Goal: Navigation & Orientation: Find specific page/section

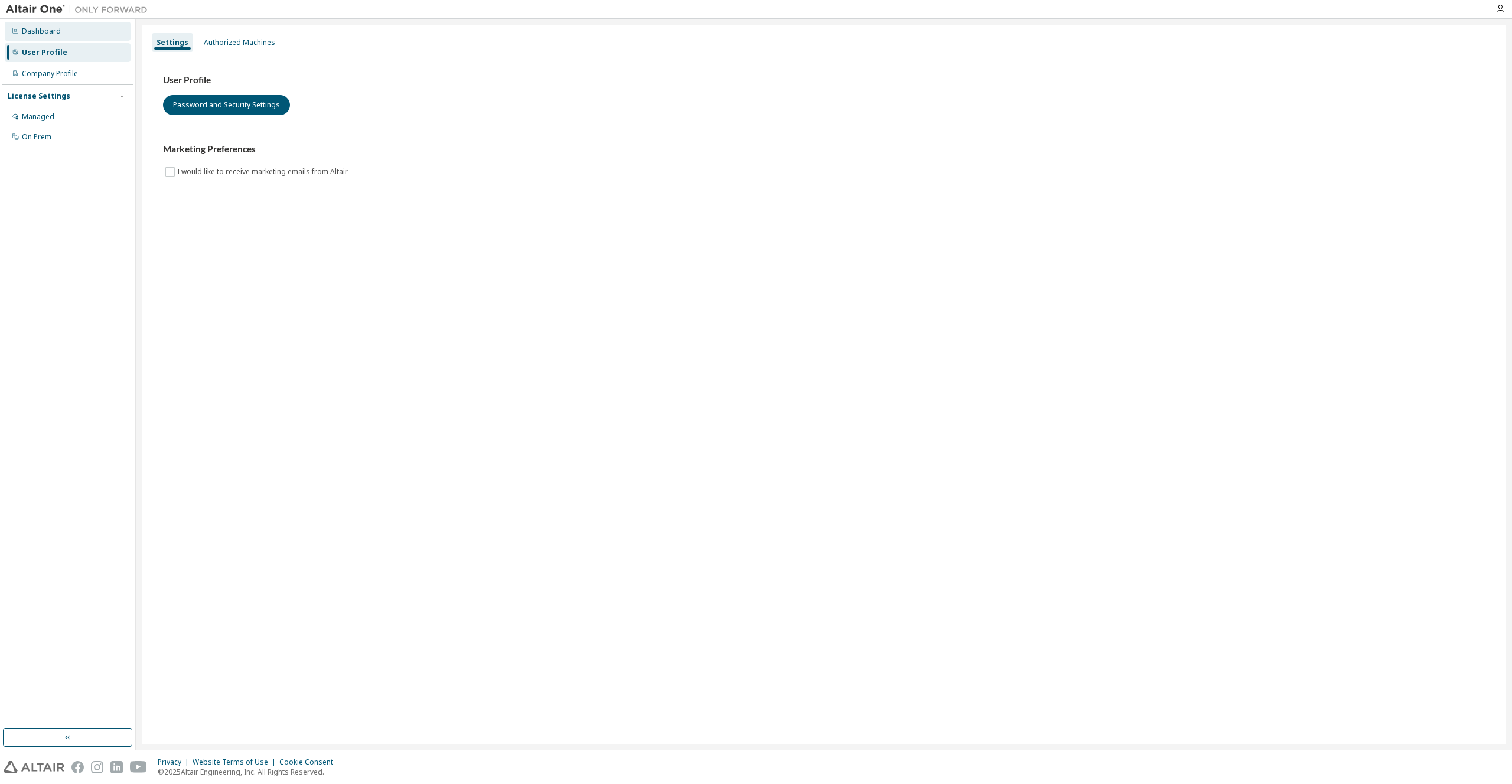
click at [58, 35] on div "Dashboard" at bounding box center [68, 31] width 126 height 19
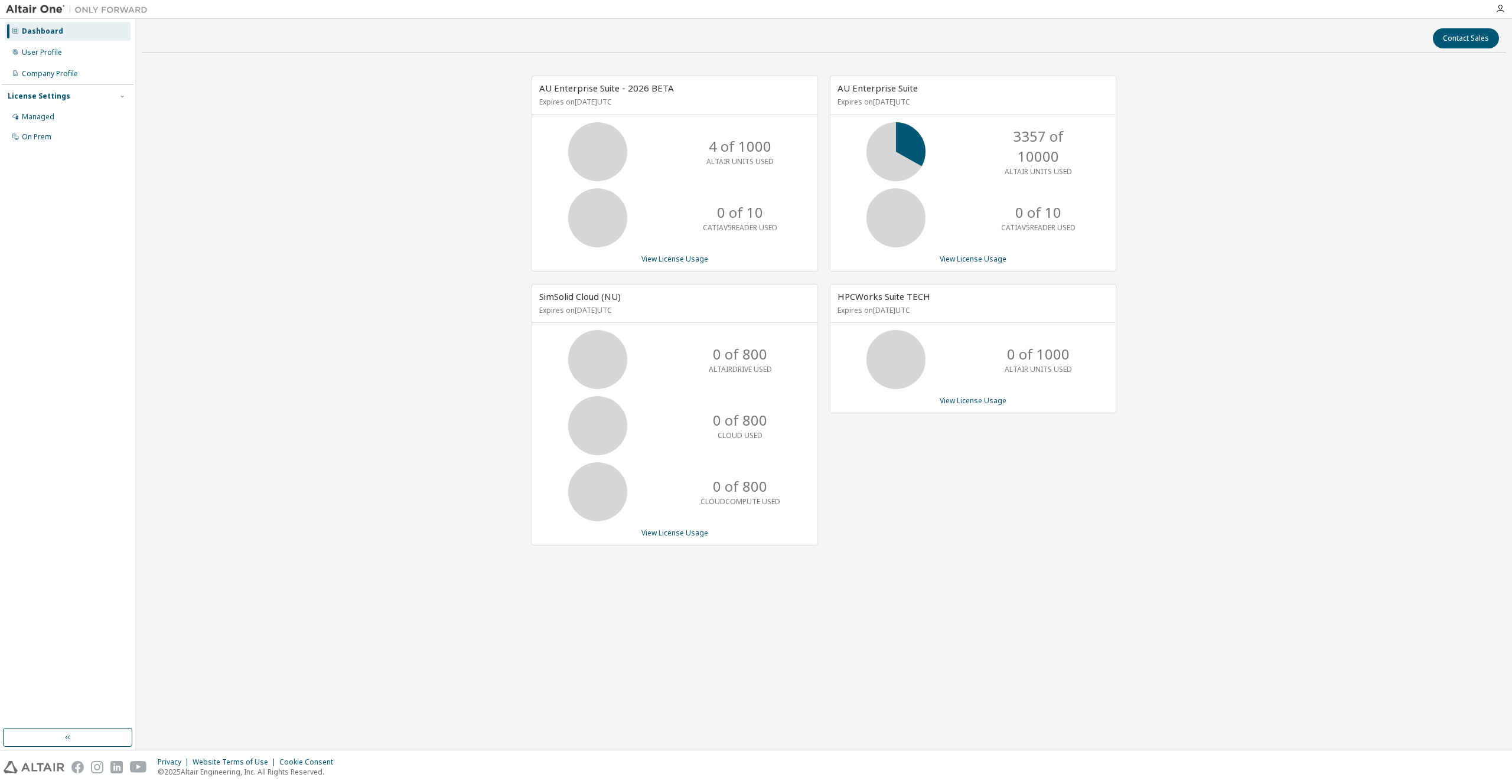
click at [59, 62] on div "Dashboard User Profile Company Profile License Settings Managed On Prem" at bounding box center [68, 83] width 131 height 127
click at [55, 56] on div "User Profile" at bounding box center [41, 53] width 40 height 9
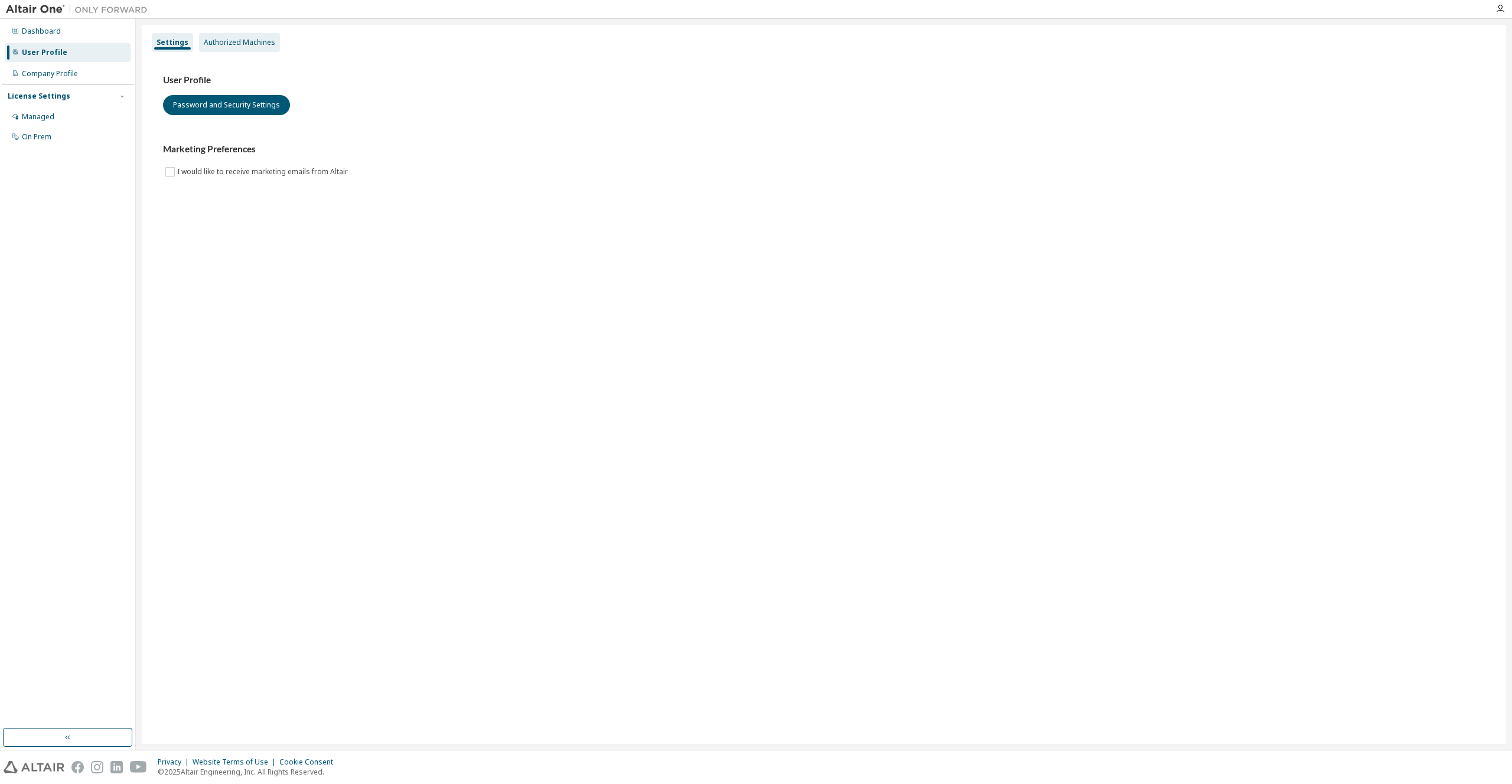
click at [237, 41] on div "Authorized Machines" at bounding box center [239, 42] width 71 height 9
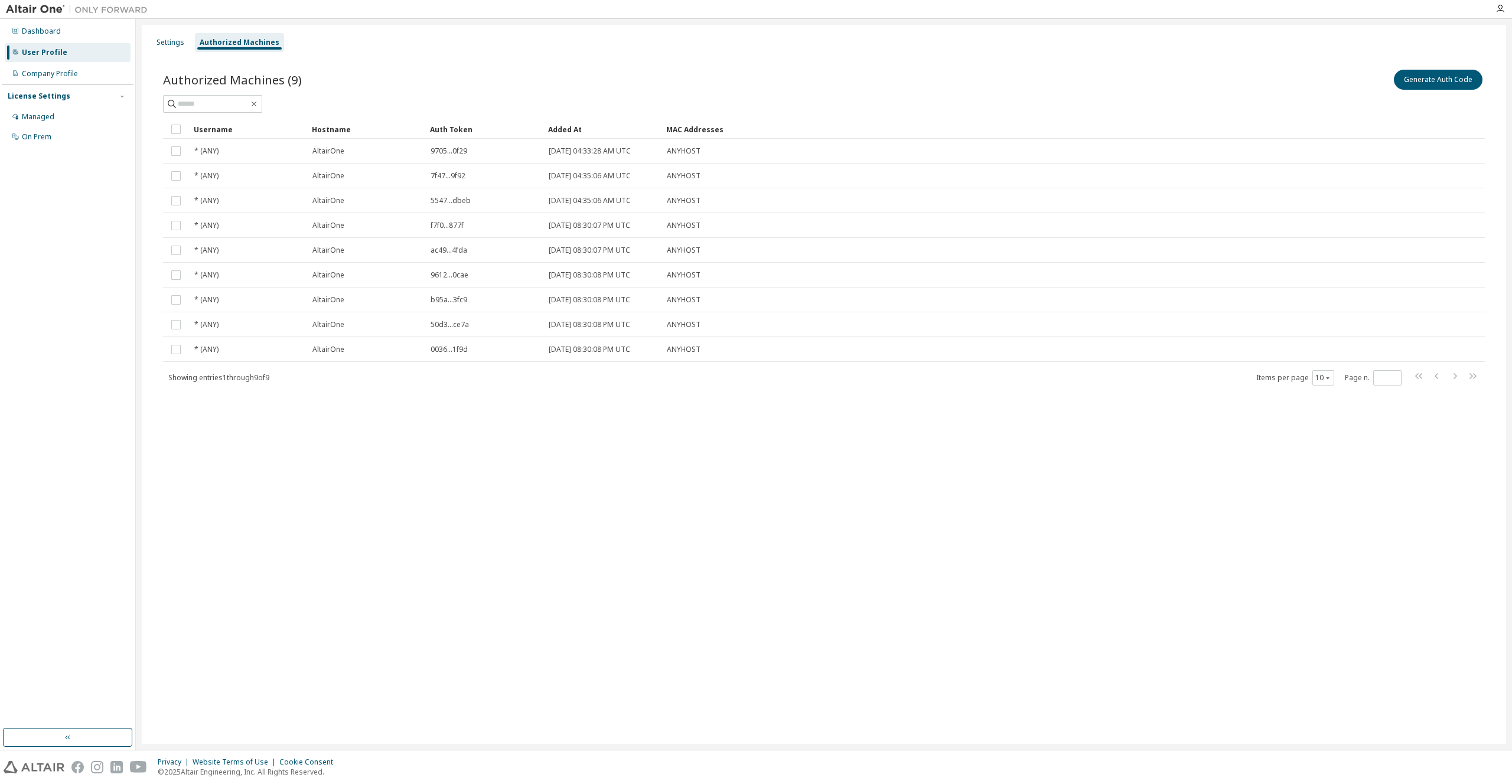
click at [990, 572] on div "Settings Authorized Machines Authorized Machines (9) Generate Auth Code Clear L…" at bounding box center [824, 384] width 1364 height 719
click at [77, 61] on div "User Profile" at bounding box center [68, 53] width 126 height 19
click at [72, 65] on div "Company Profile" at bounding box center [68, 74] width 126 height 19
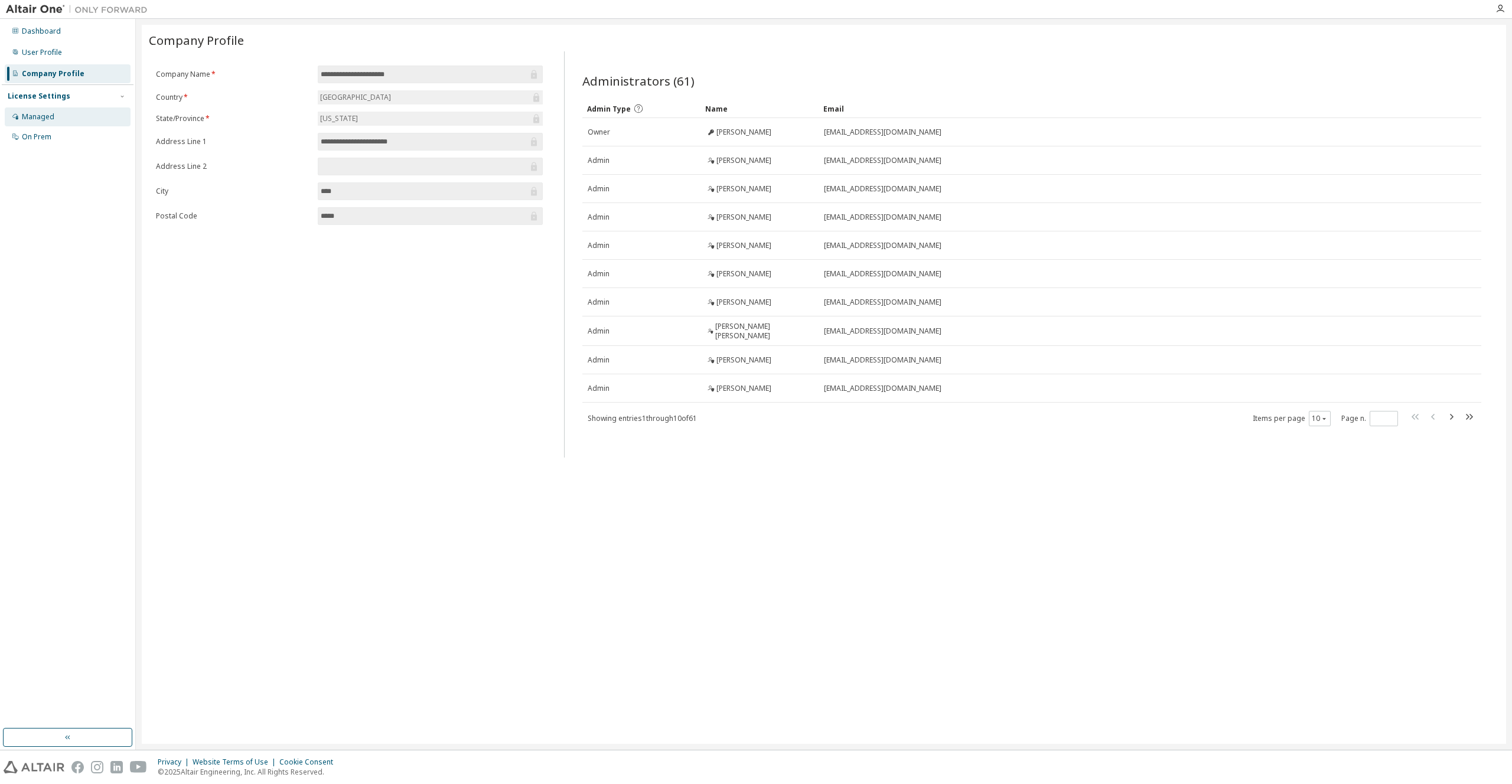
click at [93, 114] on div "Managed" at bounding box center [68, 117] width 126 height 19
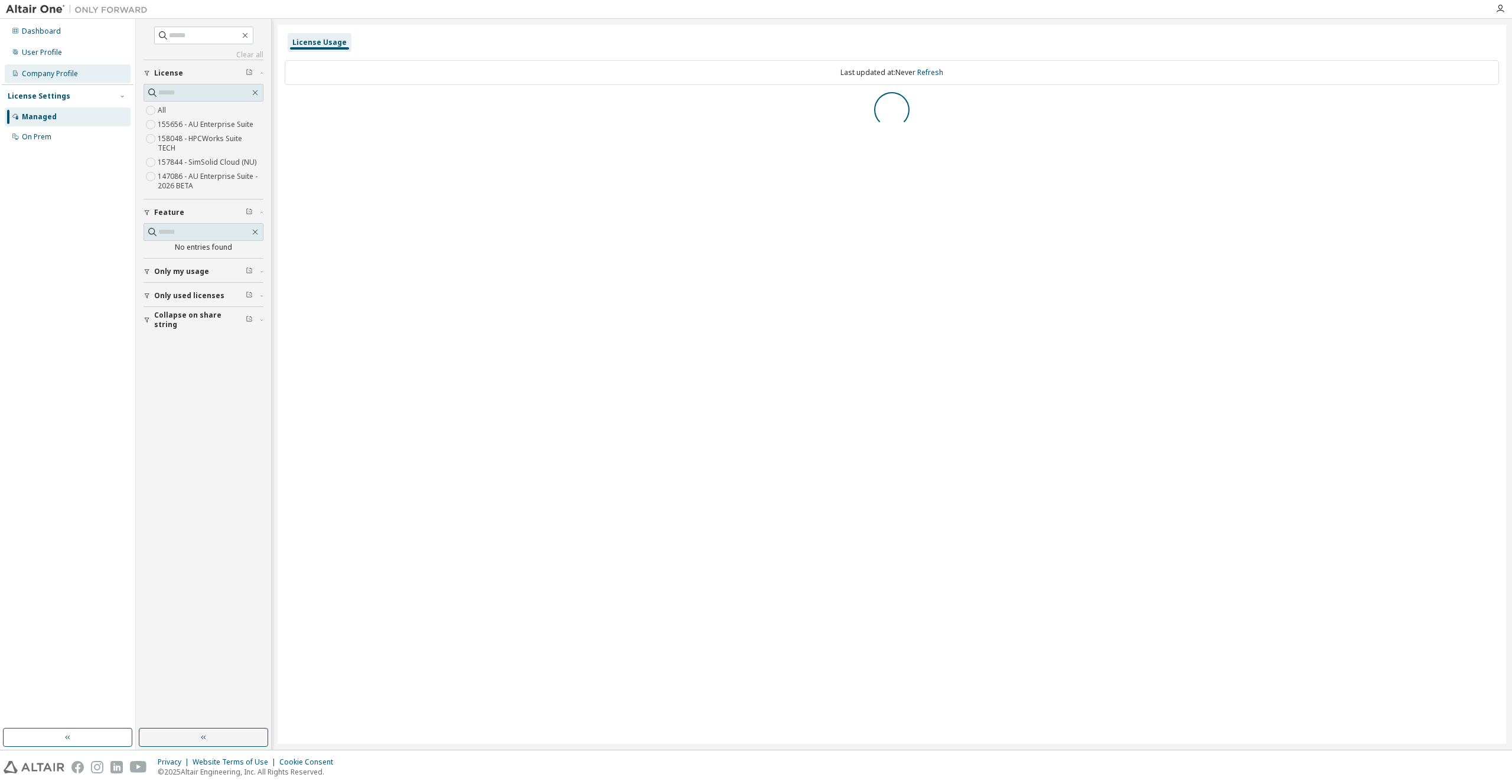
click at [90, 72] on div "Company Profile" at bounding box center [68, 74] width 126 height 19
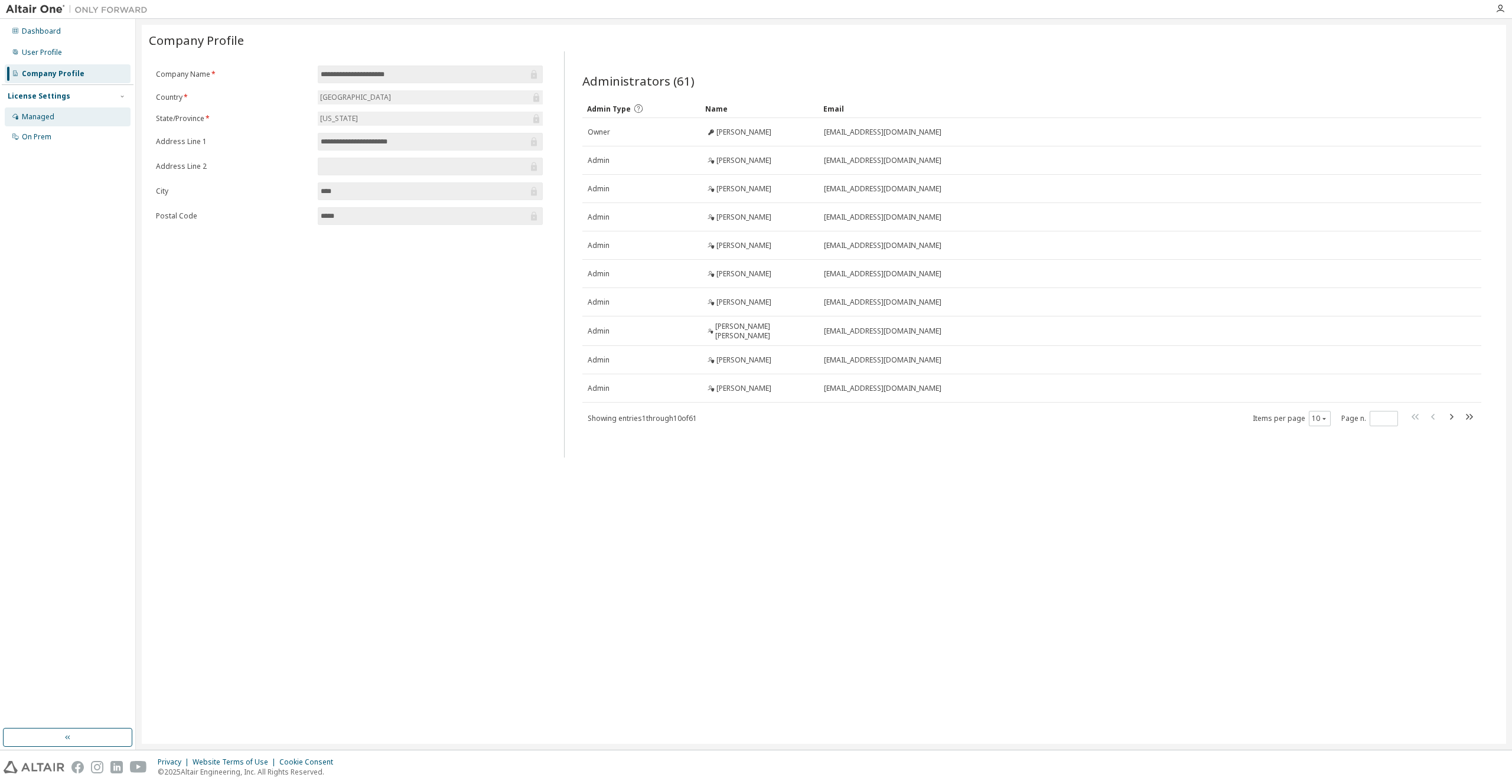
click at [63, 116] on div "Managed" at bounding box center [68, 117] width 126 height 19
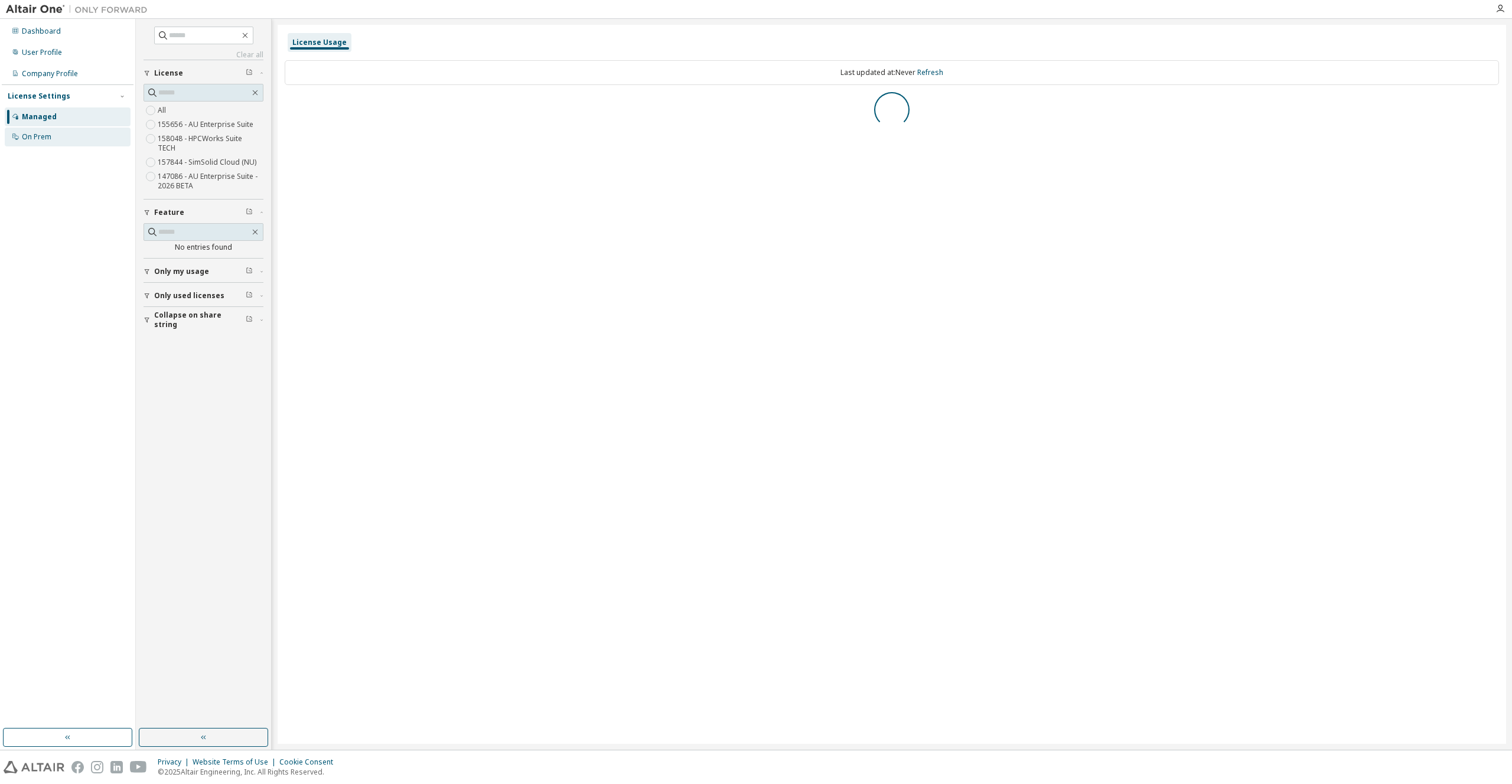
click at [55, 134] on div "On Prem" at bounding box center [68, 137] width 126 height 19
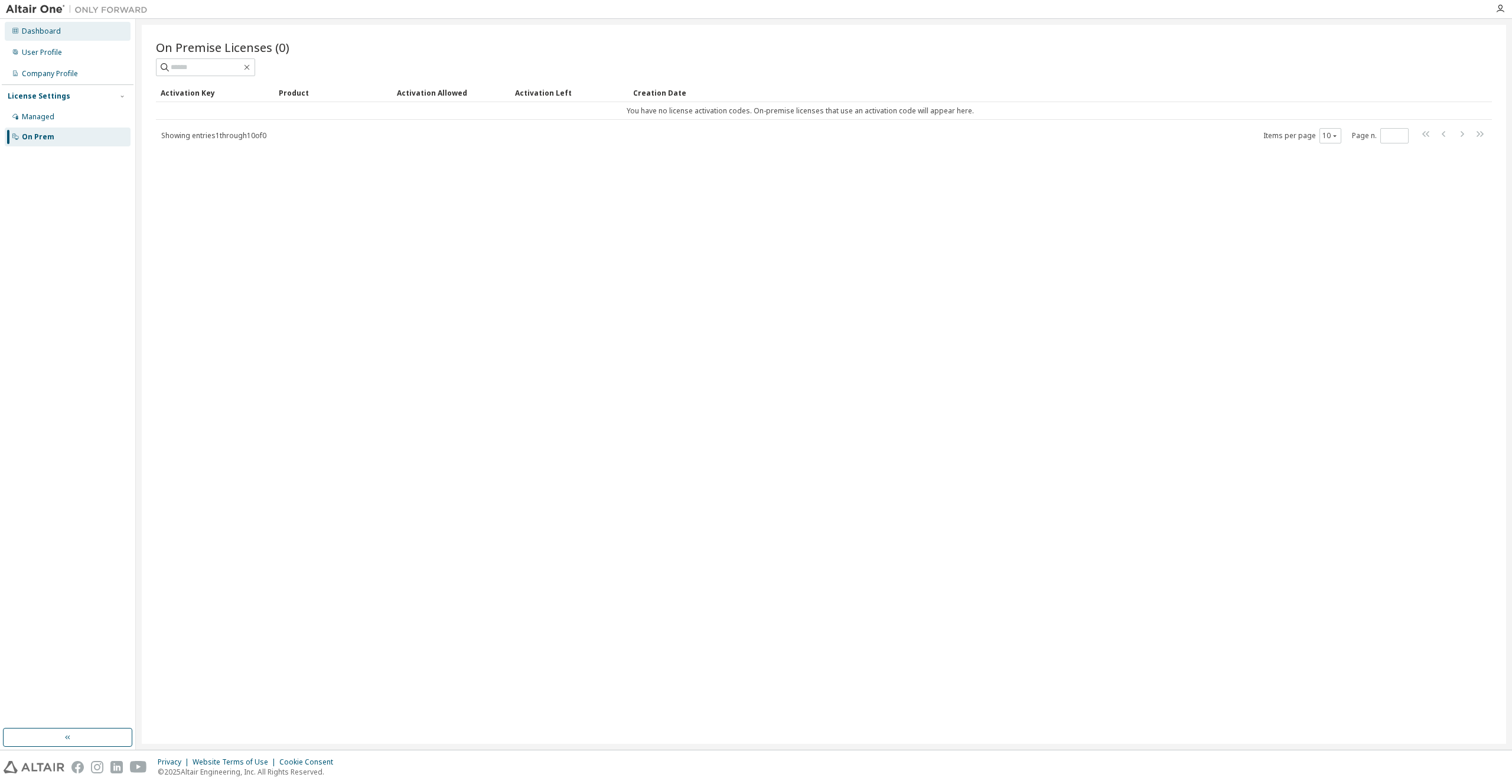
click at [43, 39] on div "Dashboard" at bounding box center [68, 31] width 126 height 19
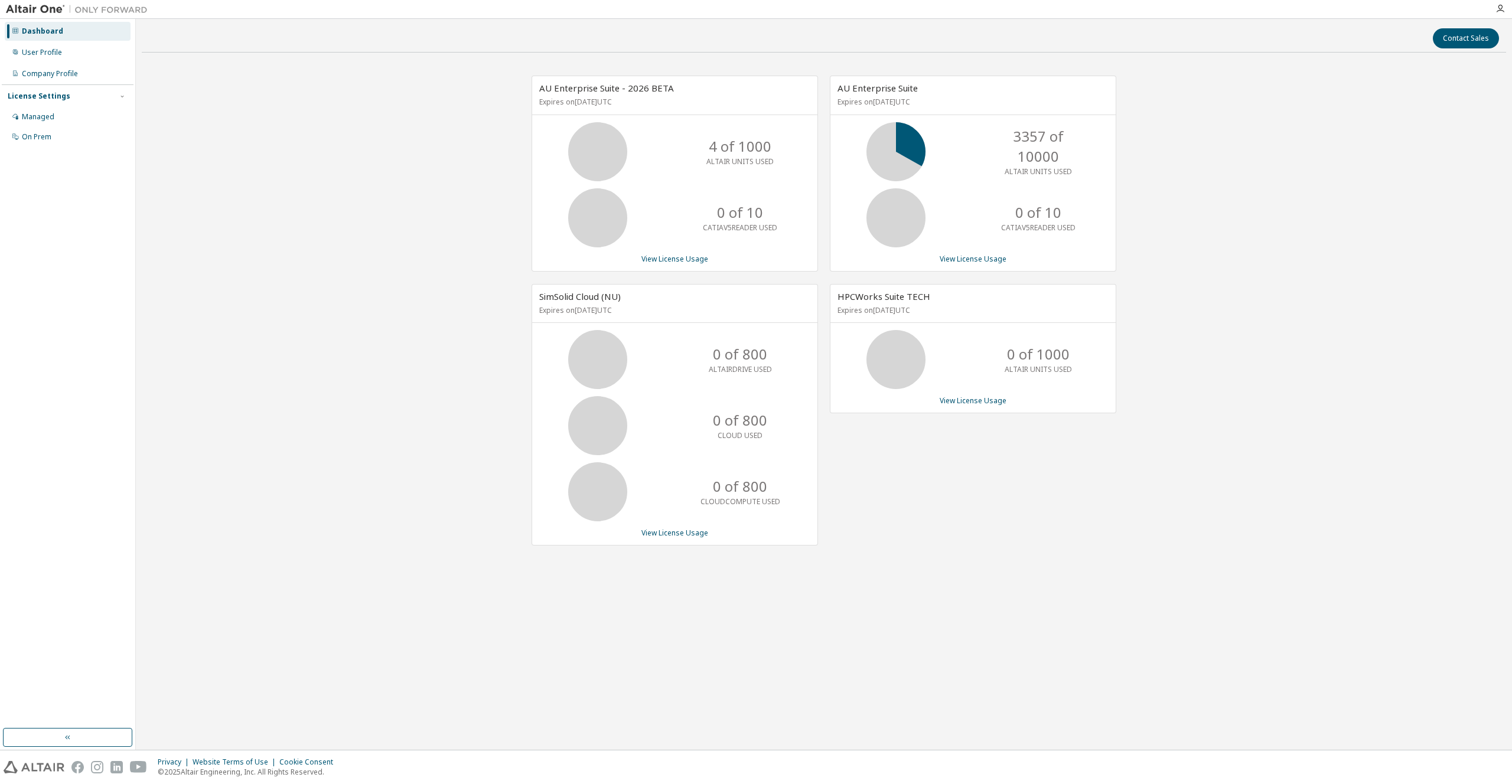
click at [337, 313] on div "AU Enterprise Suite - 2026 BETA Expires on [DATE] UTC 4 of 1000 ALTAIR UNITS US…" at bounding box center [824, 316] width 1364 height 509
click at [90, 55] on div "User Profile" at bounding box center [68, 53] width 126 height 19
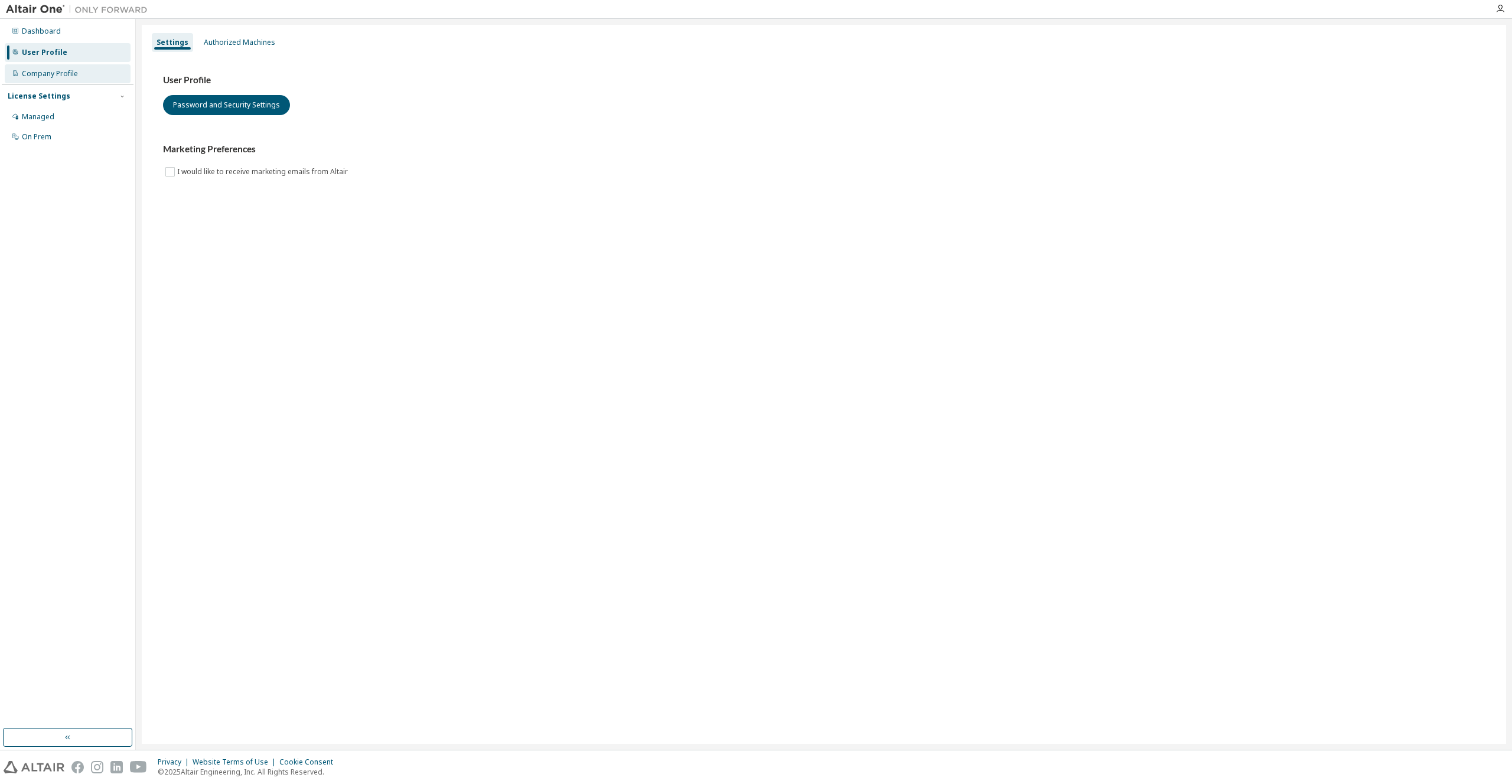
click at [88, 78] on div "Company Profile" at bounding box center [68, 74] width 126 height 19
